Goal: Task Accomplishment & Management: Manage account settings

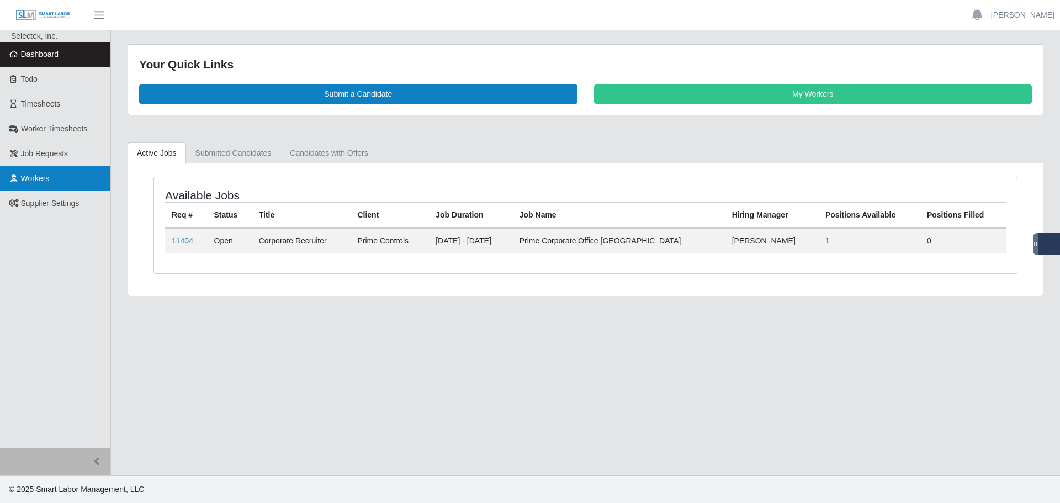
click at [23, 179] on span "Workers" at bounding box center [35, 178] width 29 height 9
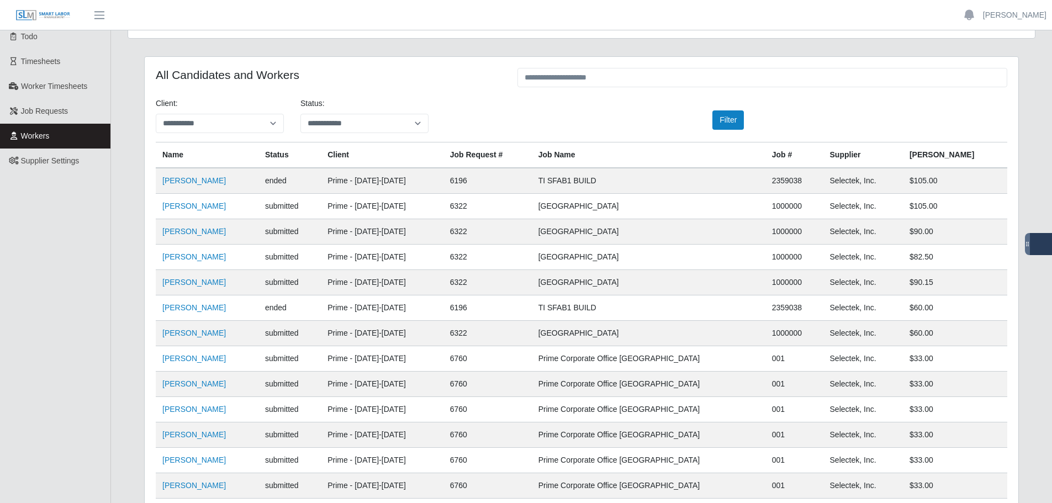
scroll to position [251, 0]
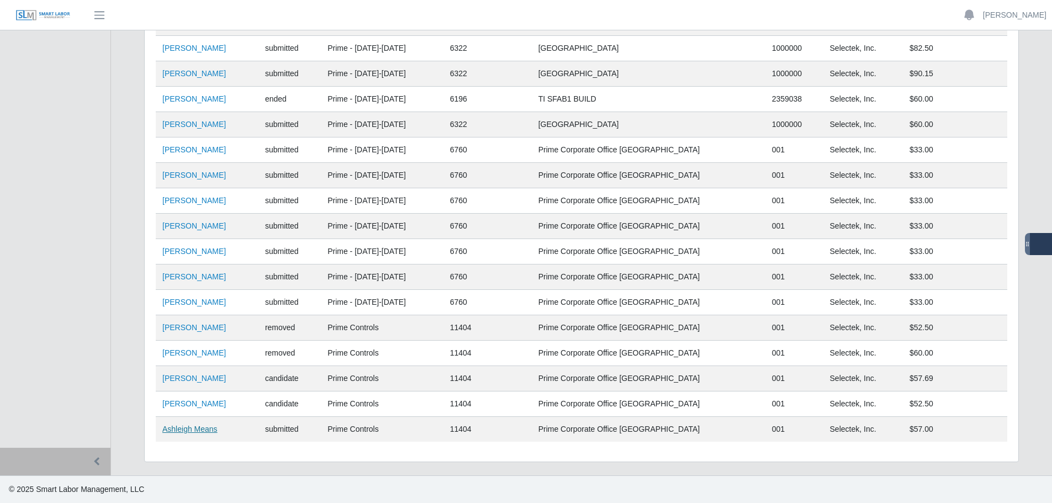
click at [197, 431] on link "Ashleigh Means" at bounding box center [189, 429] width 55 height 9
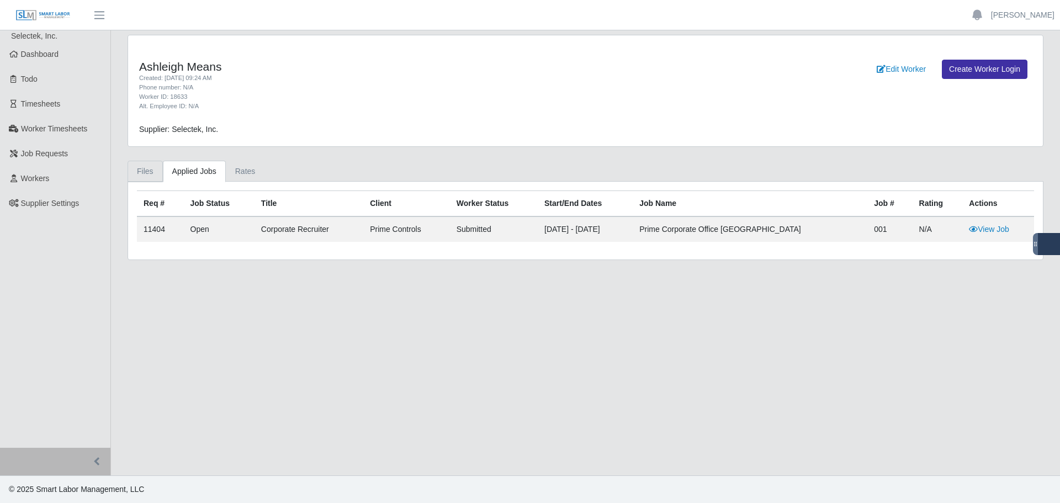
click at [142, 172] on link "Files" at bounding box center [145, 172] width 35 height 22
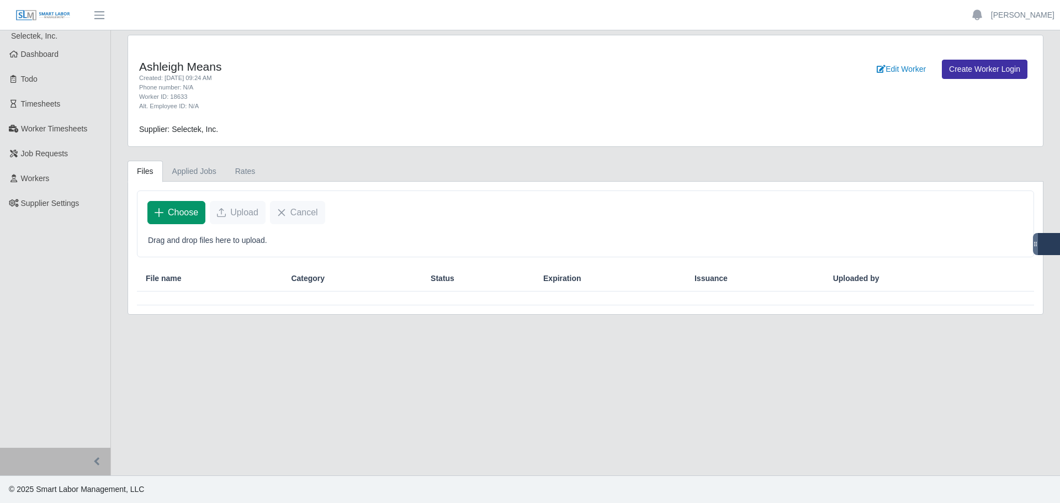
click at [178, 209] on span "Choose" at bounding box center [183, 212] width 30 height 13
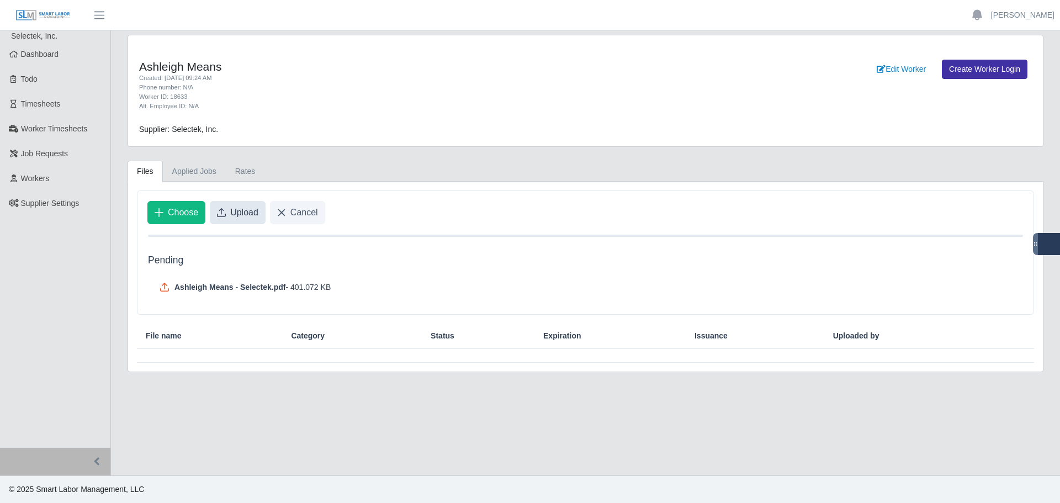
click at [237, 213] on span "Upload" at bounding box center [244, 212] width 28 height 13
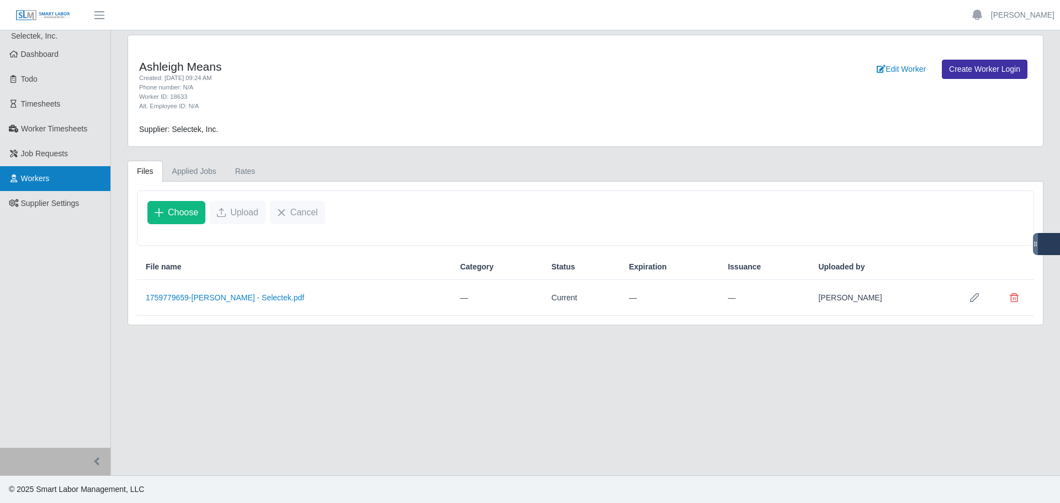
click at [54, 179] on link "Workers" at bounding box center [55, 178] width 110 height 25
